Goal: Register for event/course

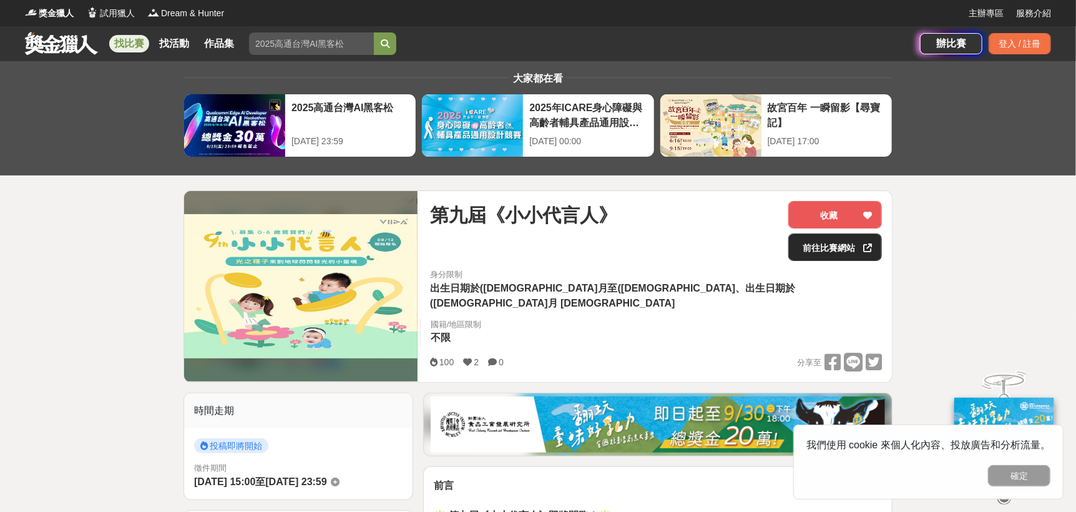
click at [805, 246] on link "前往比賽網站" at bounding box center [835, 246] width 94 height 27
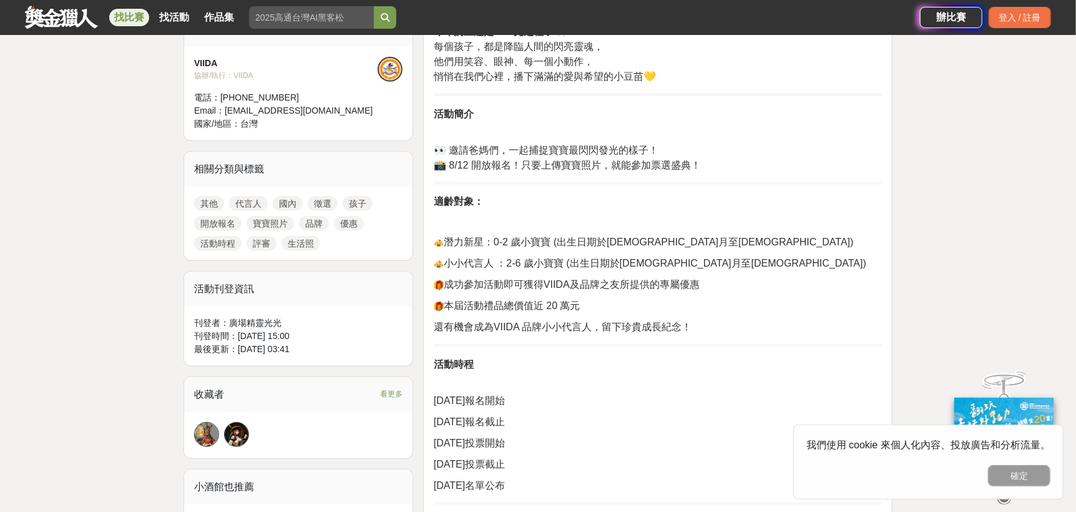
scroll to position [187, 0]
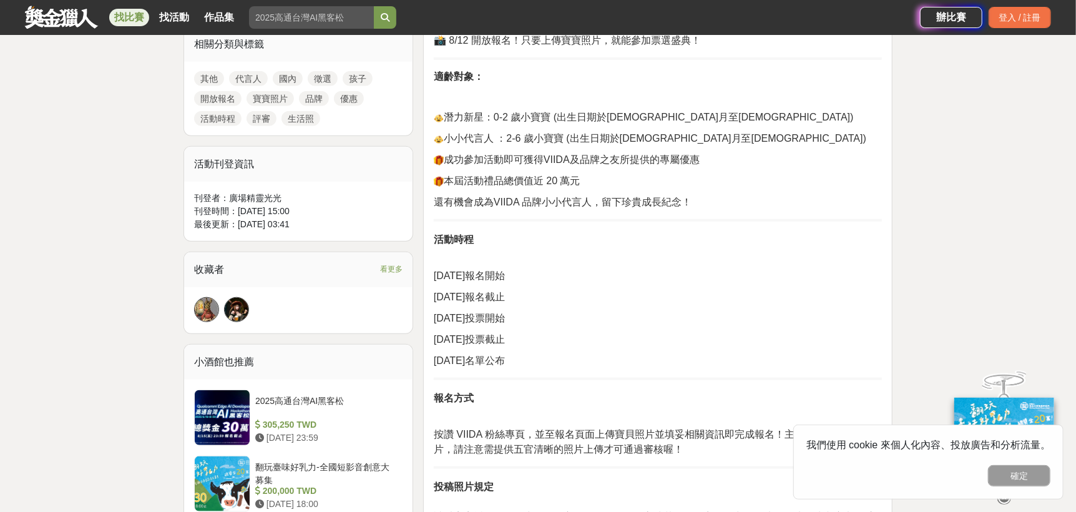
scroll to position [749, 0]
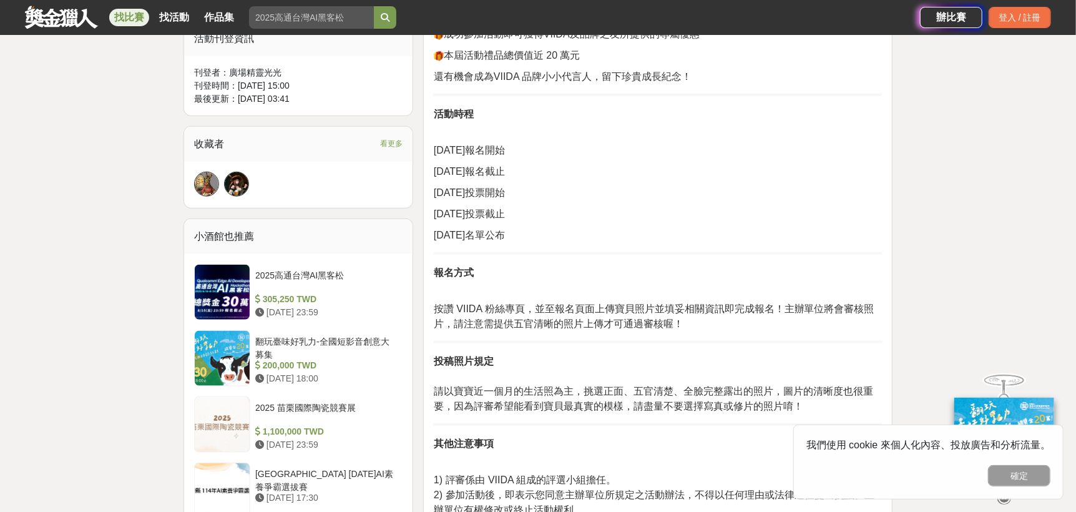
drag, startPoint x: 445, startPoint y: 295, endPoint x: 862, endPoint y: 314, distance: 417.8
click at [862, 314] on p "按讚 VIIDA 粉絲專頁，並至報名頁面上傳寶貝照片並填妥相關資訊即完成報名！主辦單位將會審核照片，請注意需提供五官清晰的照片上傳才可通過審核喔！" at bounding box center [658, 316] width 448 height 30
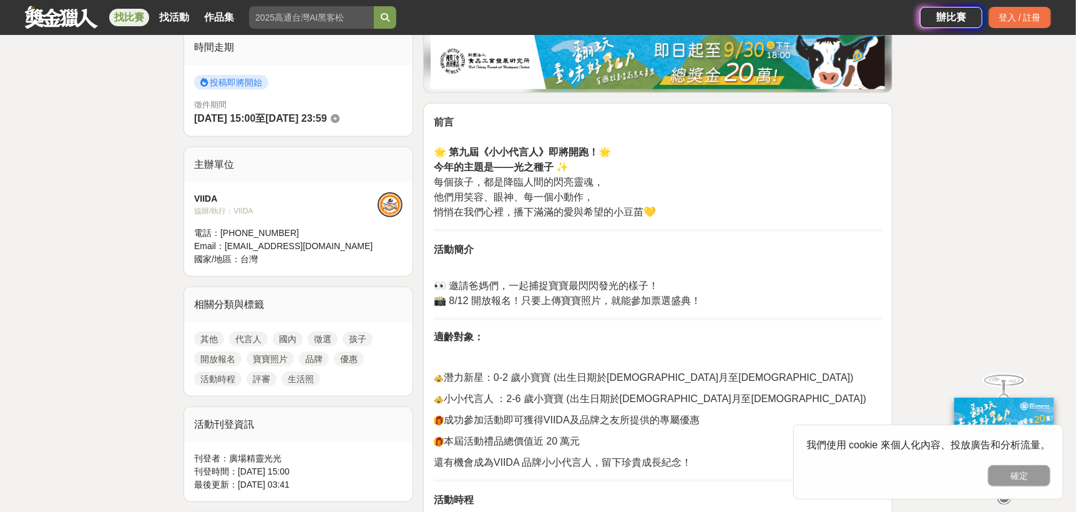
scroll to position [194, 0]
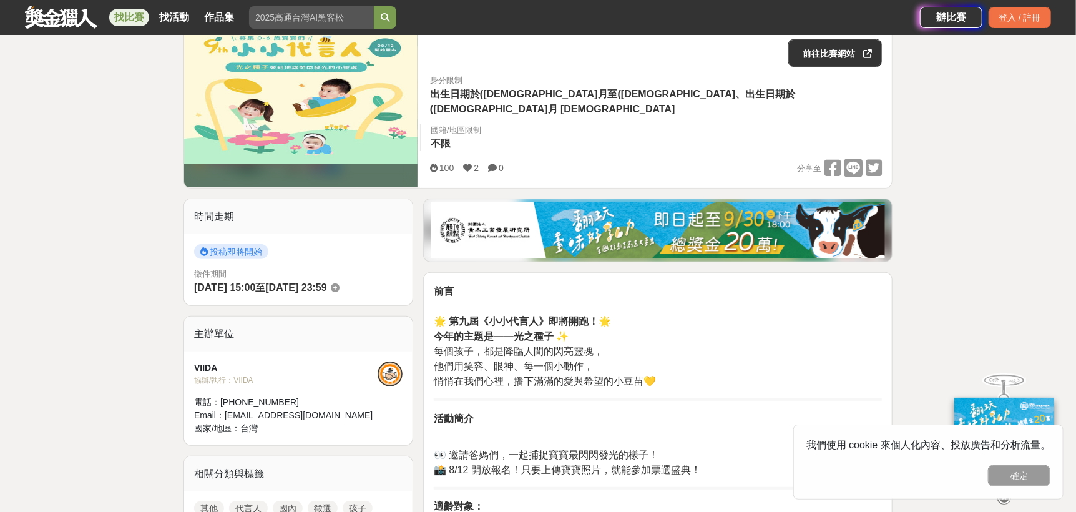
click at [233, 244] on span "投稿即將開始" at bounding box center [231, 251] width 74 height 15
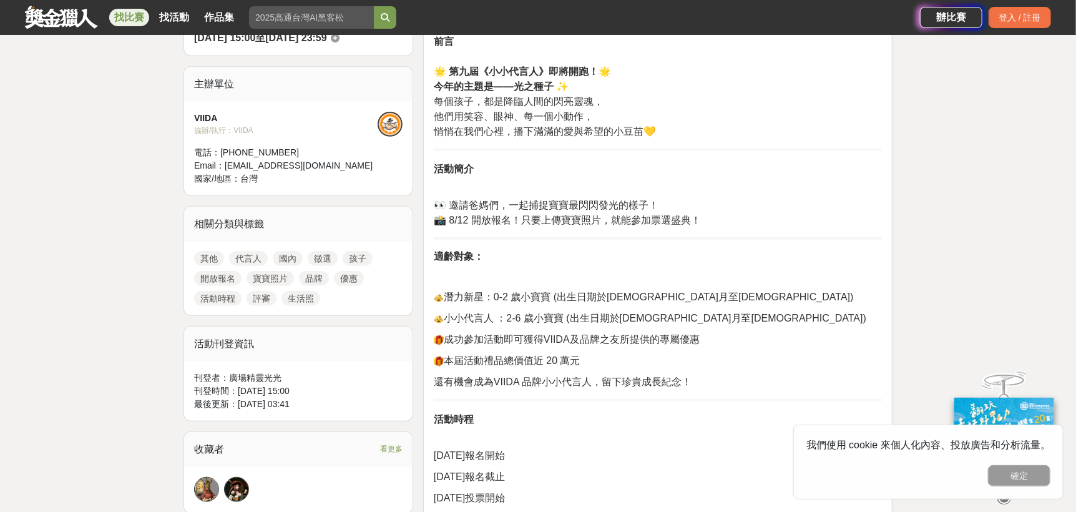
scroll to position [693, 0]
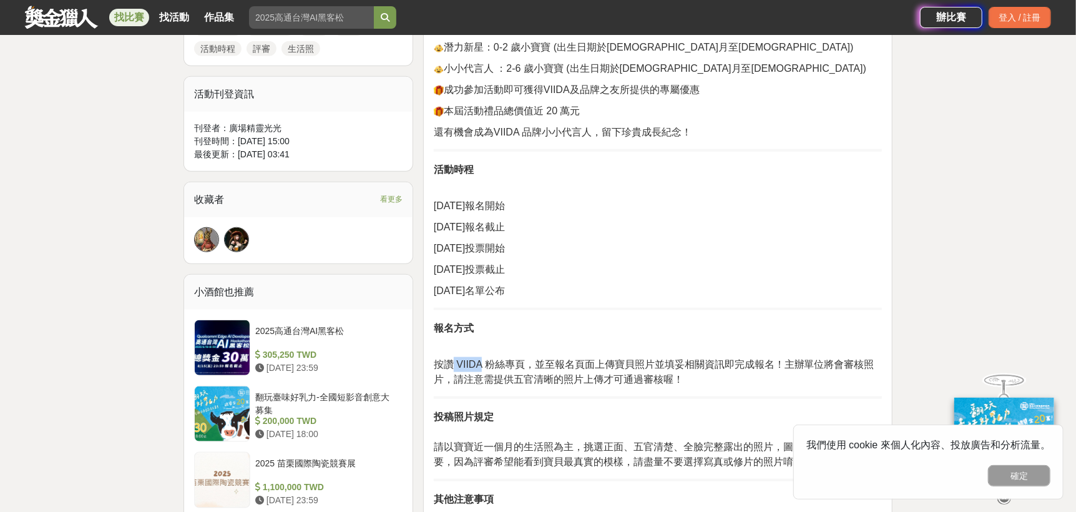
drag, startPoint x: 454, startPoint y: 344, endPoint x: 513, endPoint y: 347, distance: 59.3
click at [480, 359] on span "按讚 VIIDA 粉絲專頁，並至報名頁面上傳寶貝照片並填妥相關資訊即完成報名！主辦單位將會審核照片，請注意需提供五官清晰的照片上傳才可通過審核喔！" at bounding box center [654, 372] width 440 height 26
copy span "VIIDA"
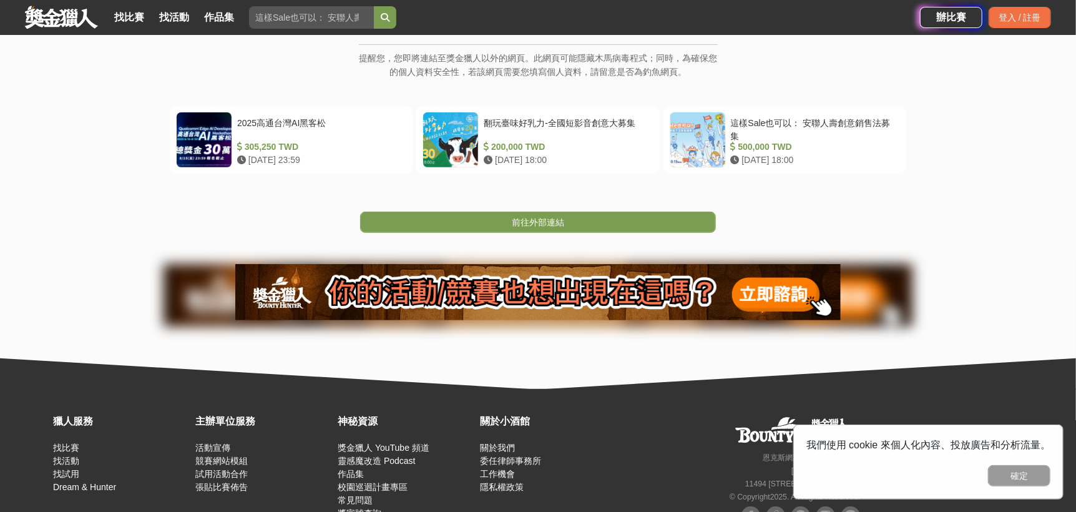
scroll to position [266, 0]
